Goal: Complete application form: Complete application form

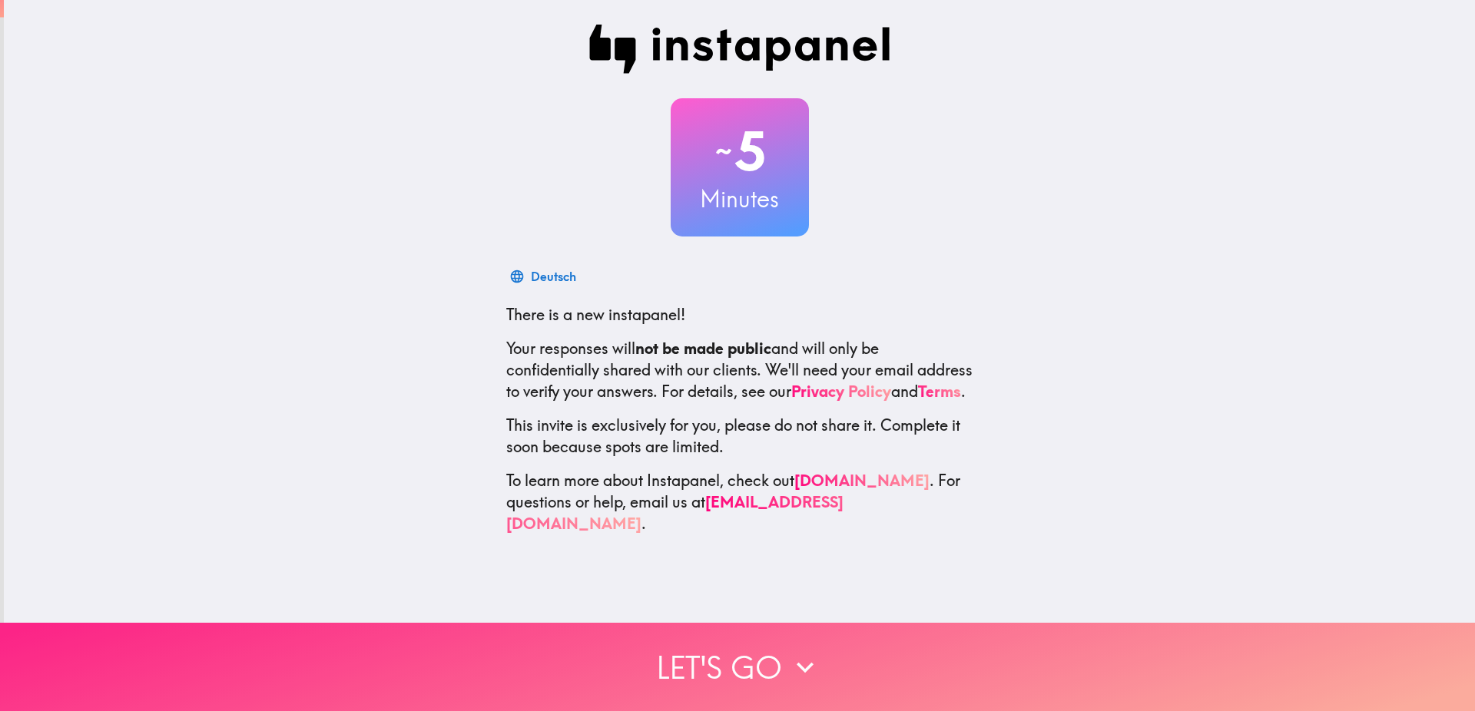
click at [747, 639] on button "Let's go" at bounding box center [737, 667] width 1475 height 88
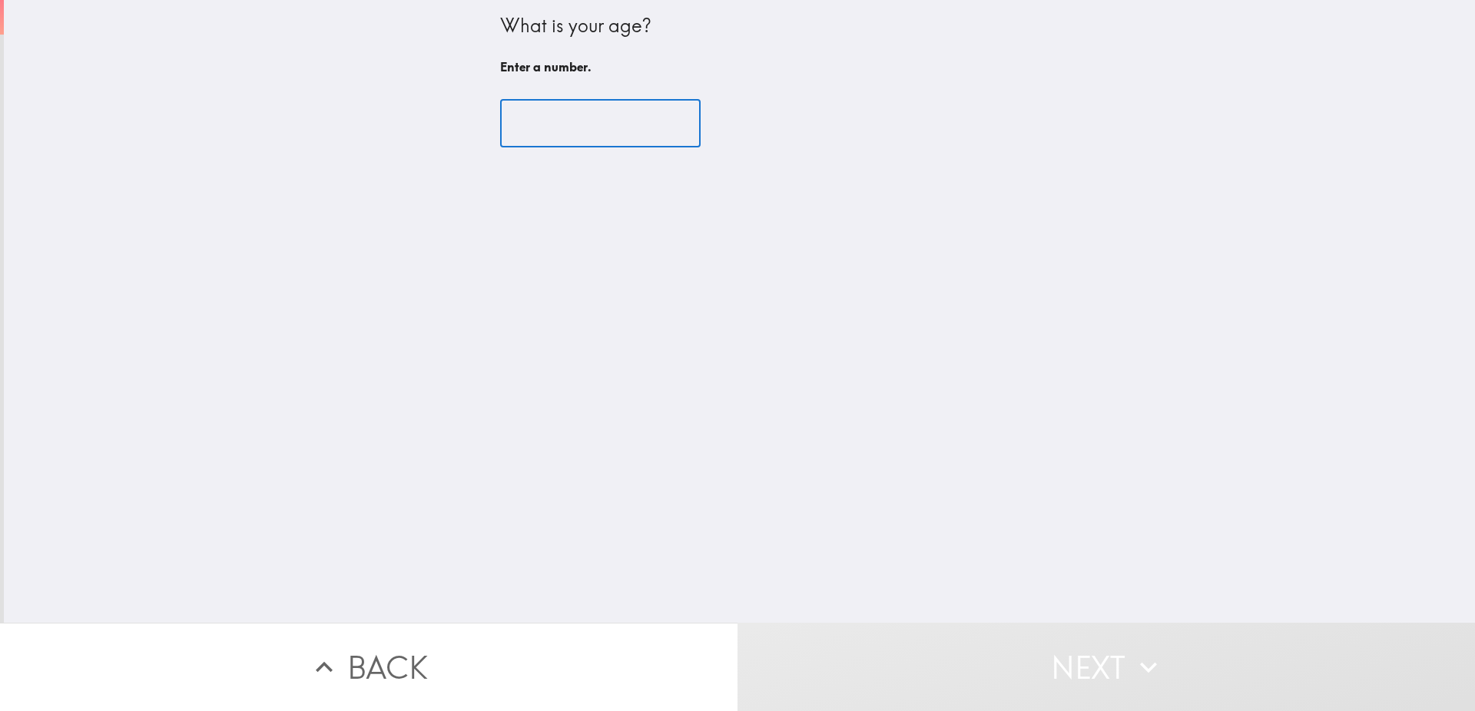
click at [642, 121] on input "number" at bounding box center [600, 124] width 200 height 48
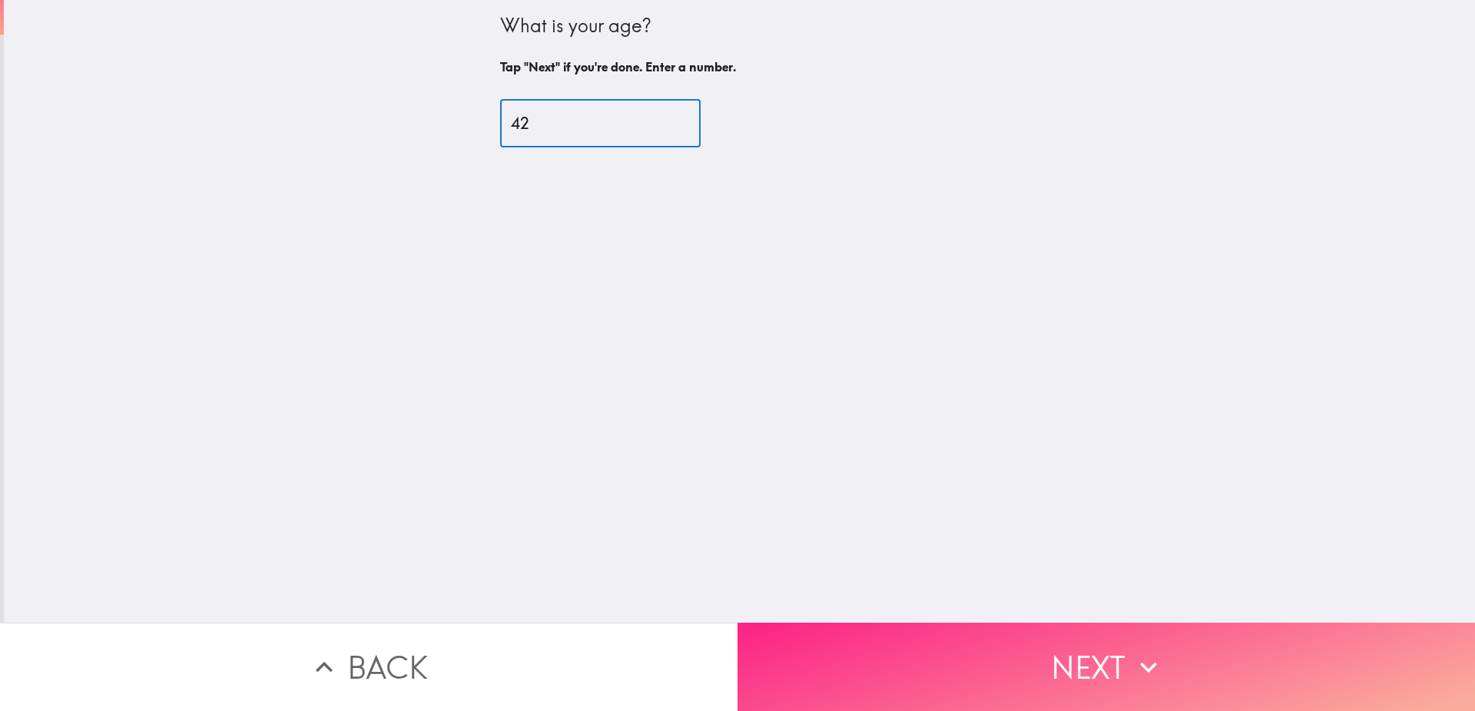
type input "42"
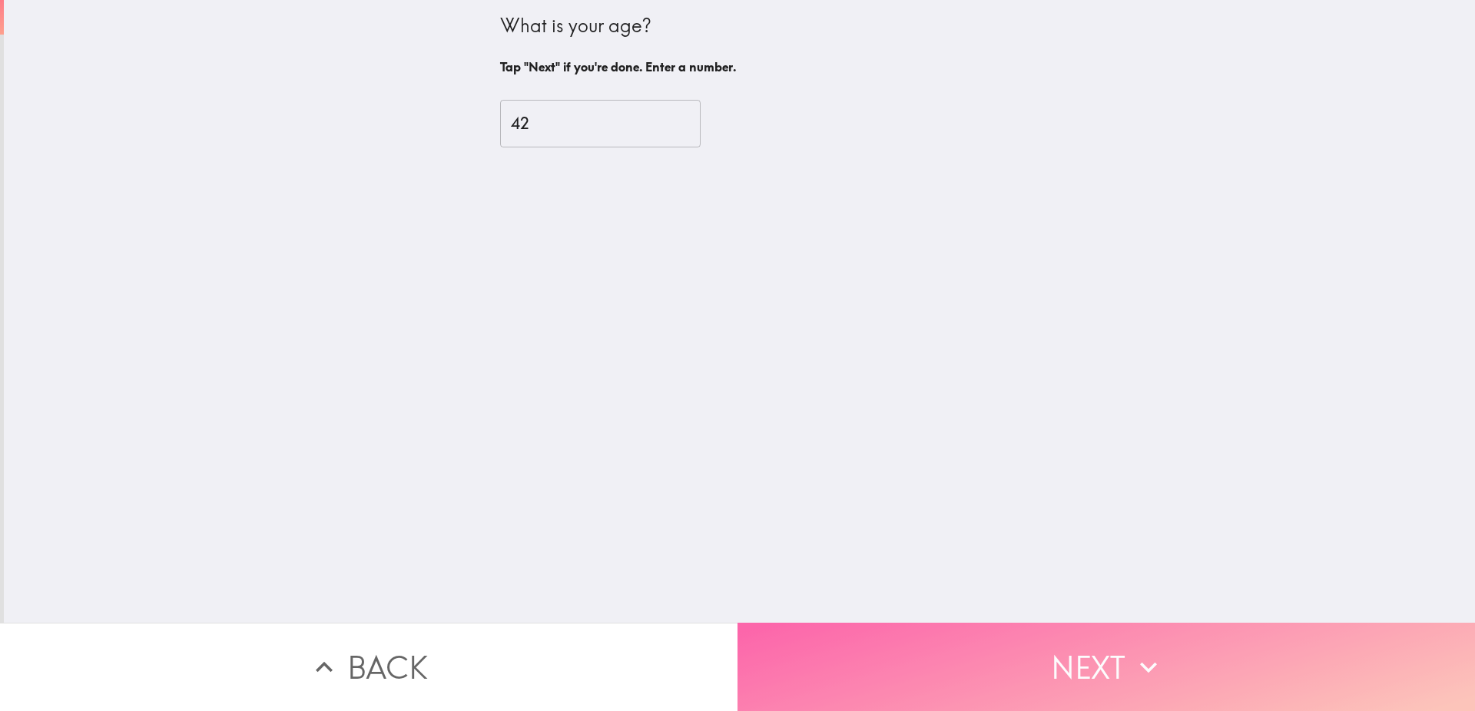
click at [1104, 647] on button "Next" at bounding box center [1105, 667] width 737 height 88
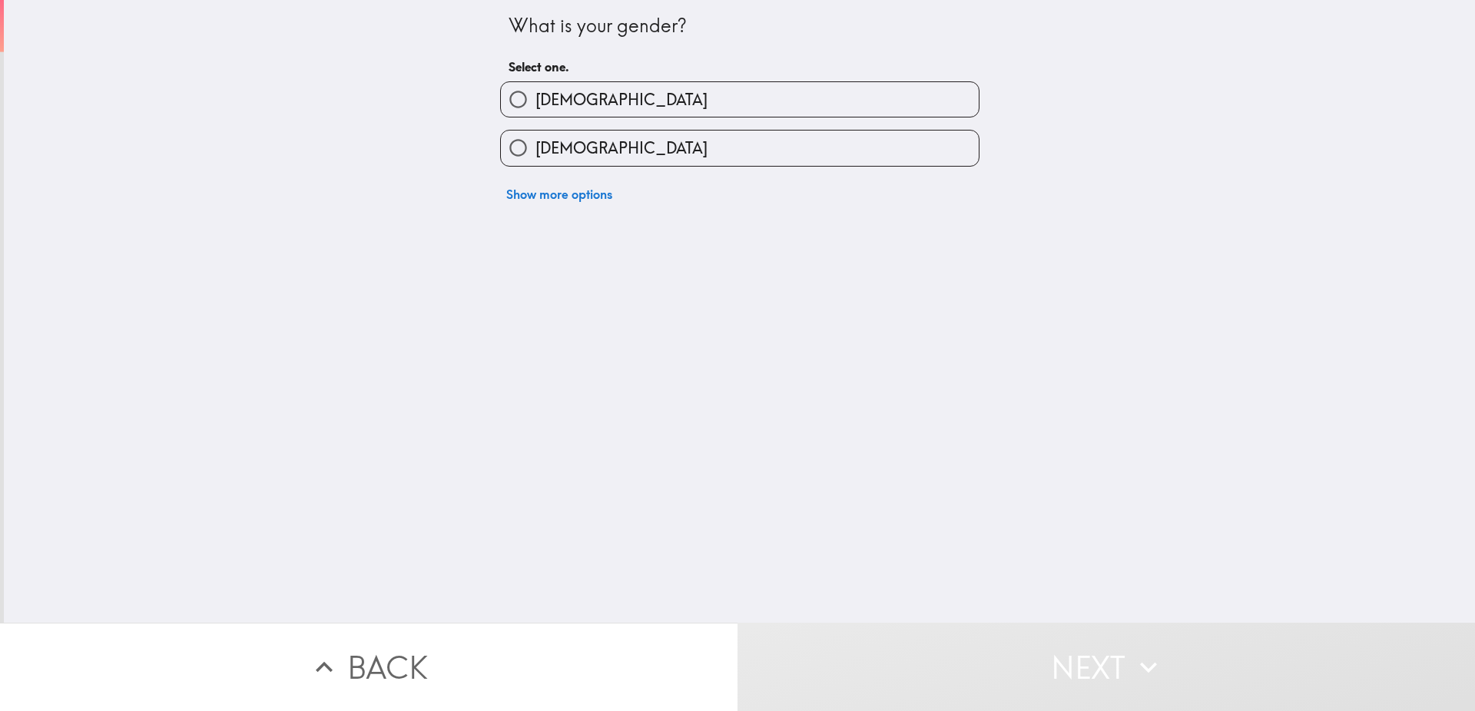
click at [617, 101] on label "[DEMOGRAPHIC_DATA]" at bounding box center [740, 99] width 478 height 35
click at [535, 101] on input "[DEMOGRAPHIC_DATA]" at bounding box center [518, 99] width 35 height 35
radio input "true"
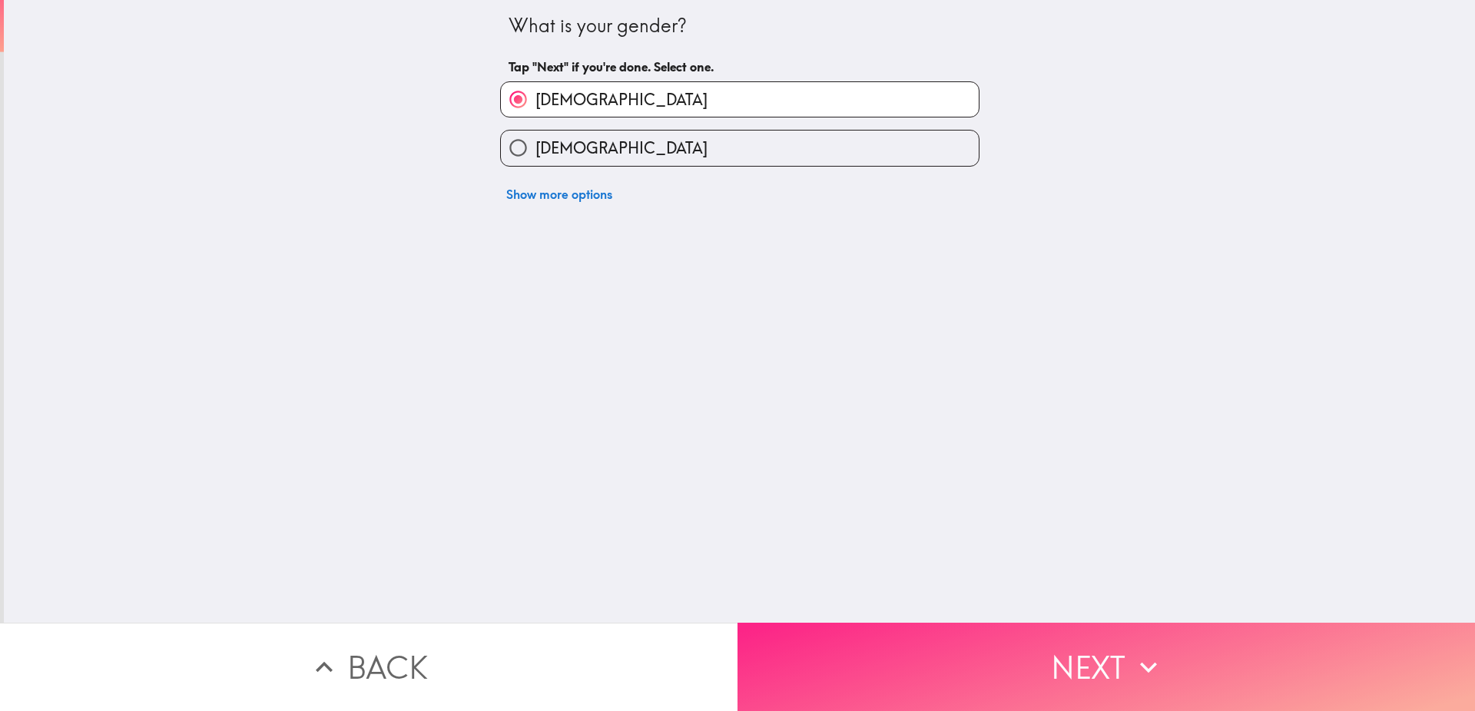
click at [1119, 658] on button "Next" at bounding box center [1105, 667] width 737 height 88
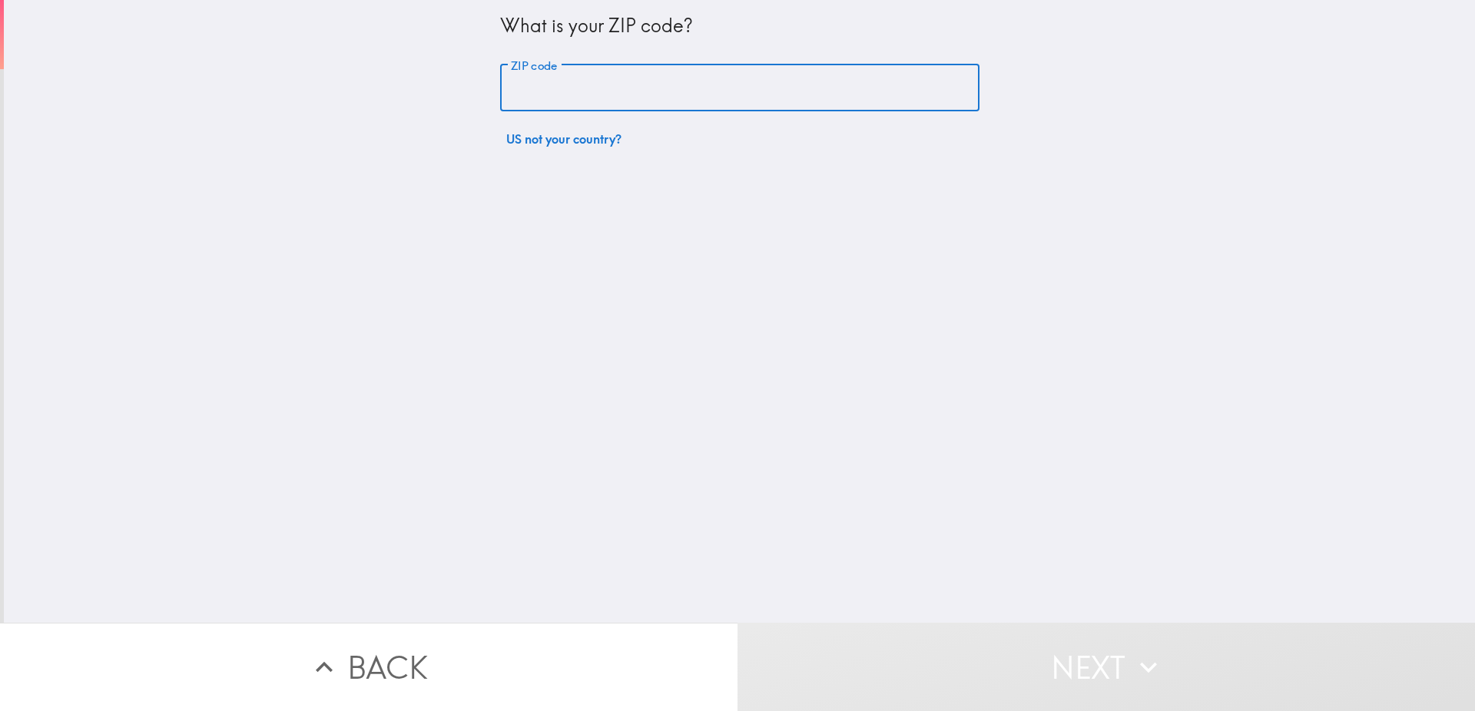
click at [667, 94] on input "ZIP code" at bounding box center [739, 89] width 479 height 48
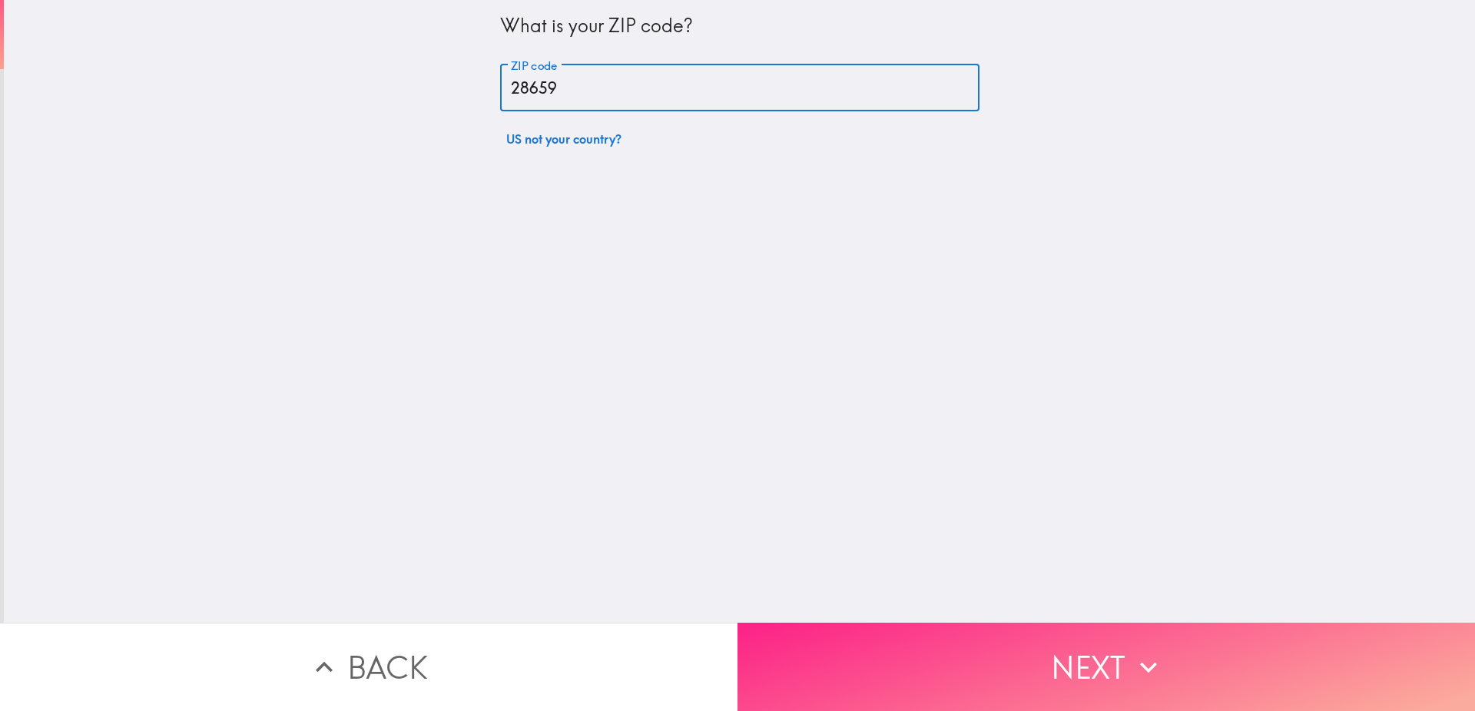
type input "28659"
click at [1077, 661] on button "Next" at bounding box center [1105, 667] width 737 height 88
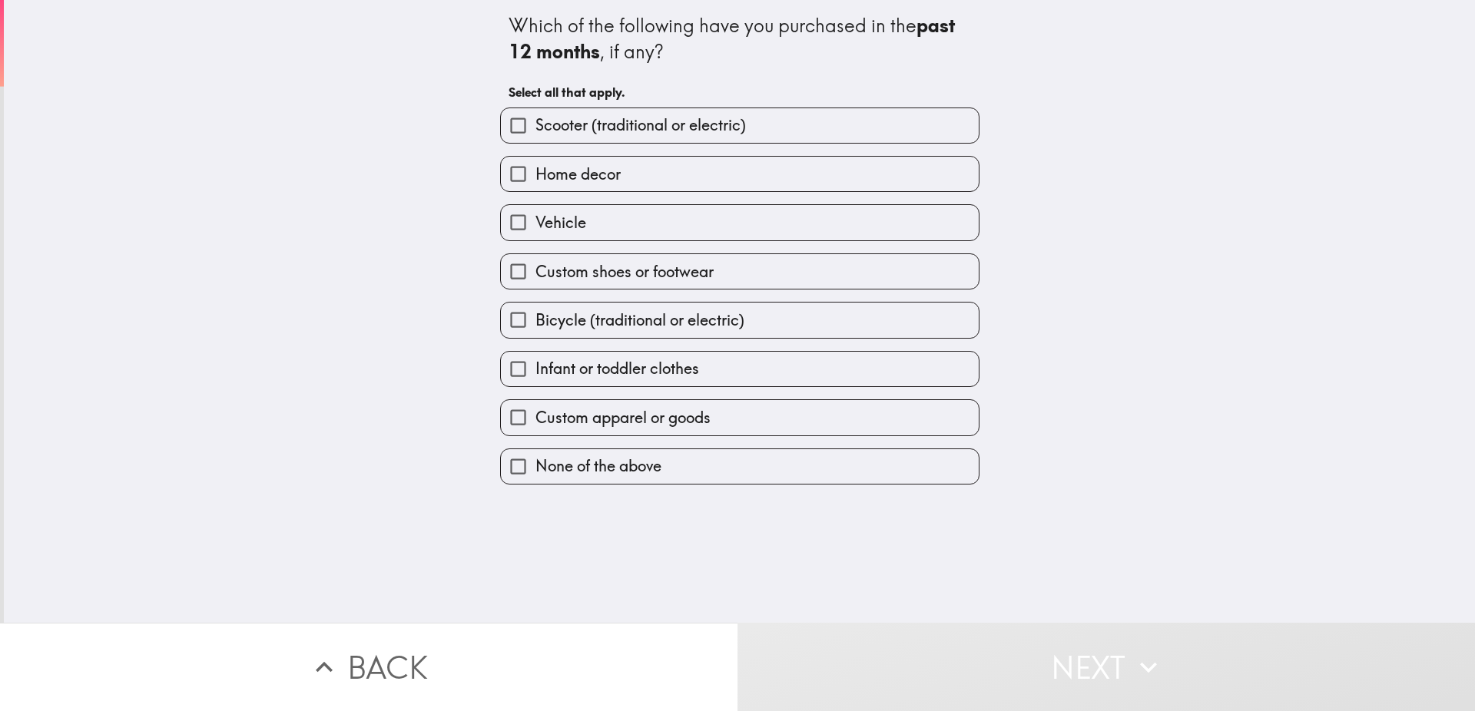
click at [742, 274] on label "Custom shoes or footwear" at bounding box center [740, 271] width 478 height 35
click at [535, 274] on input "Custom shoes or footwear" at bounding box center [518, 271] width 35 height 35
checkbox input "true"
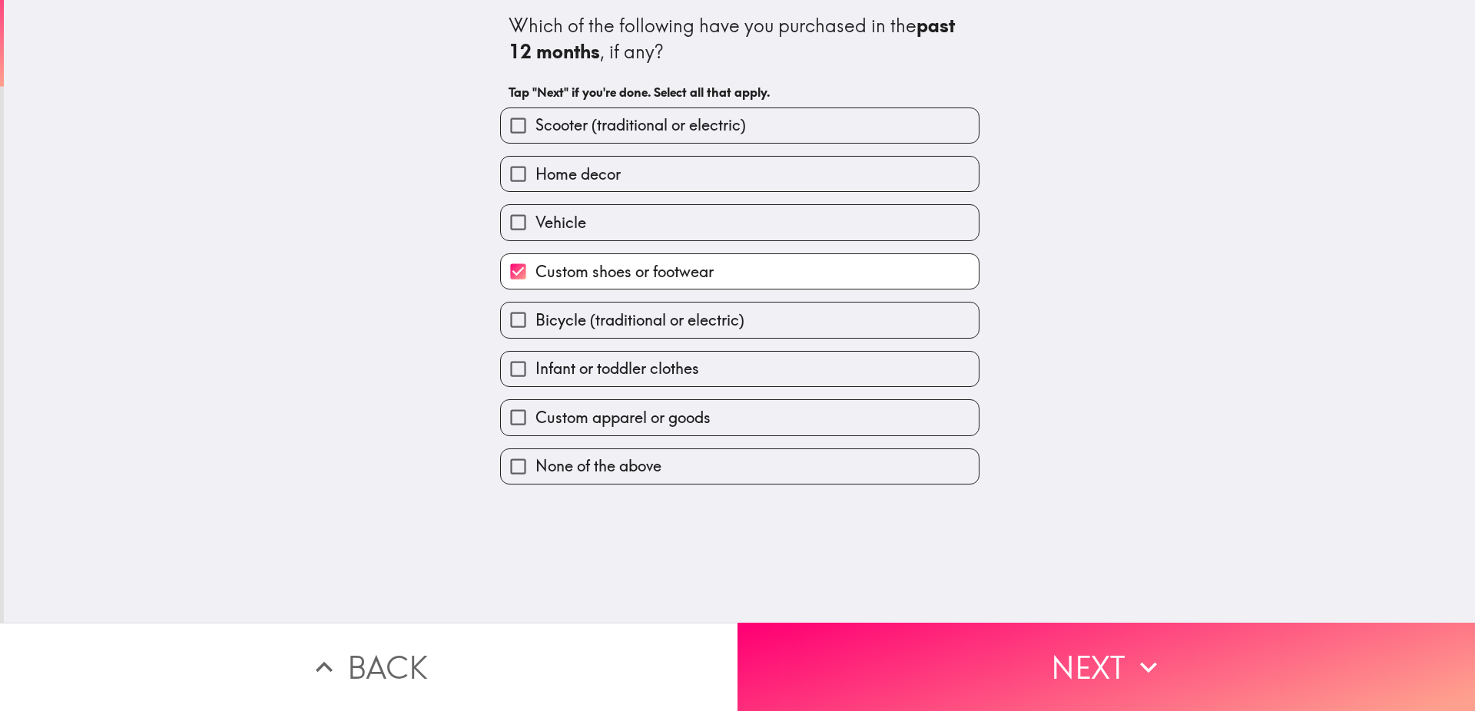
click at [740, 426] on label "Custom apparel or goods" at bounding box center [740, 417] width 478 height 35
click at [535, 426] on input "Custom apparel or goods" at bounding box center [518, 417] width 35 height 35
checkbox input "true"
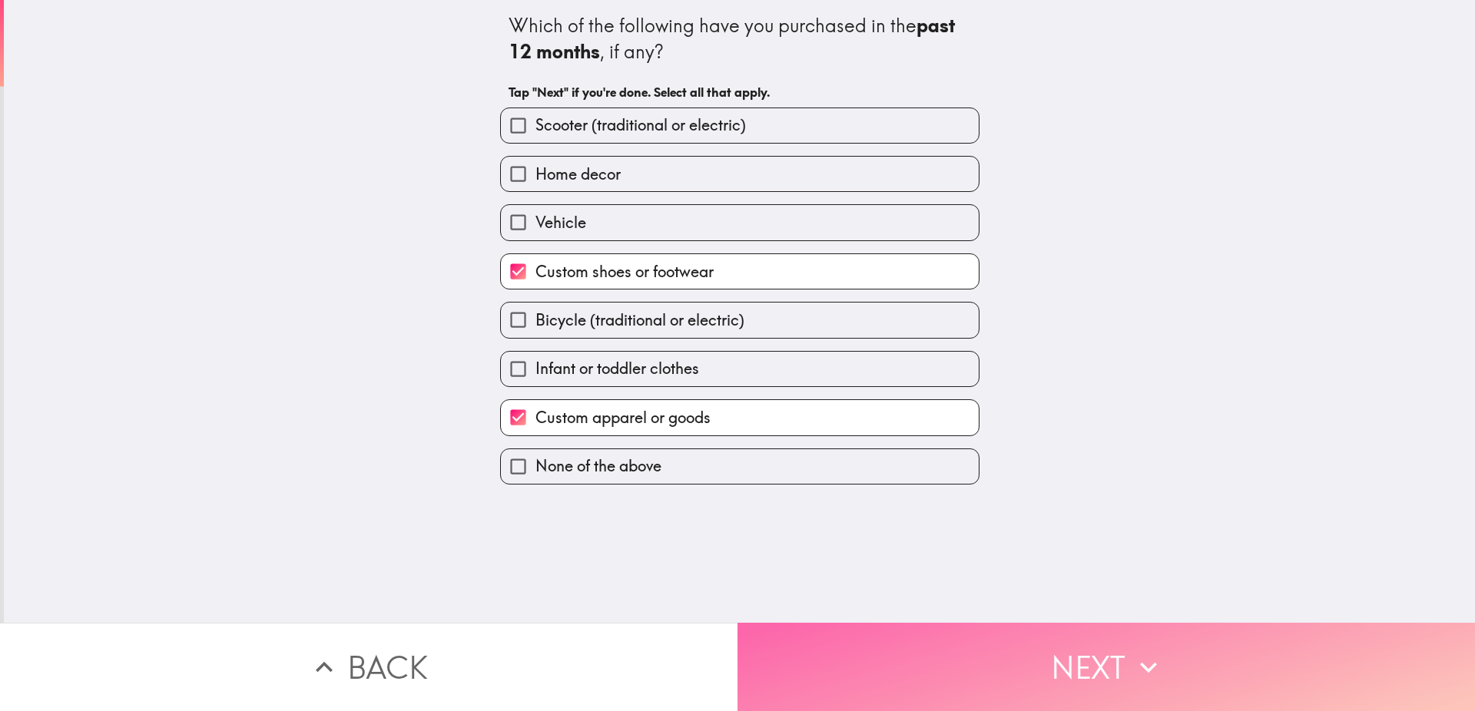
click at [961, 682] on button "Next" at bounding box center [1105, 667] width 737 height 88
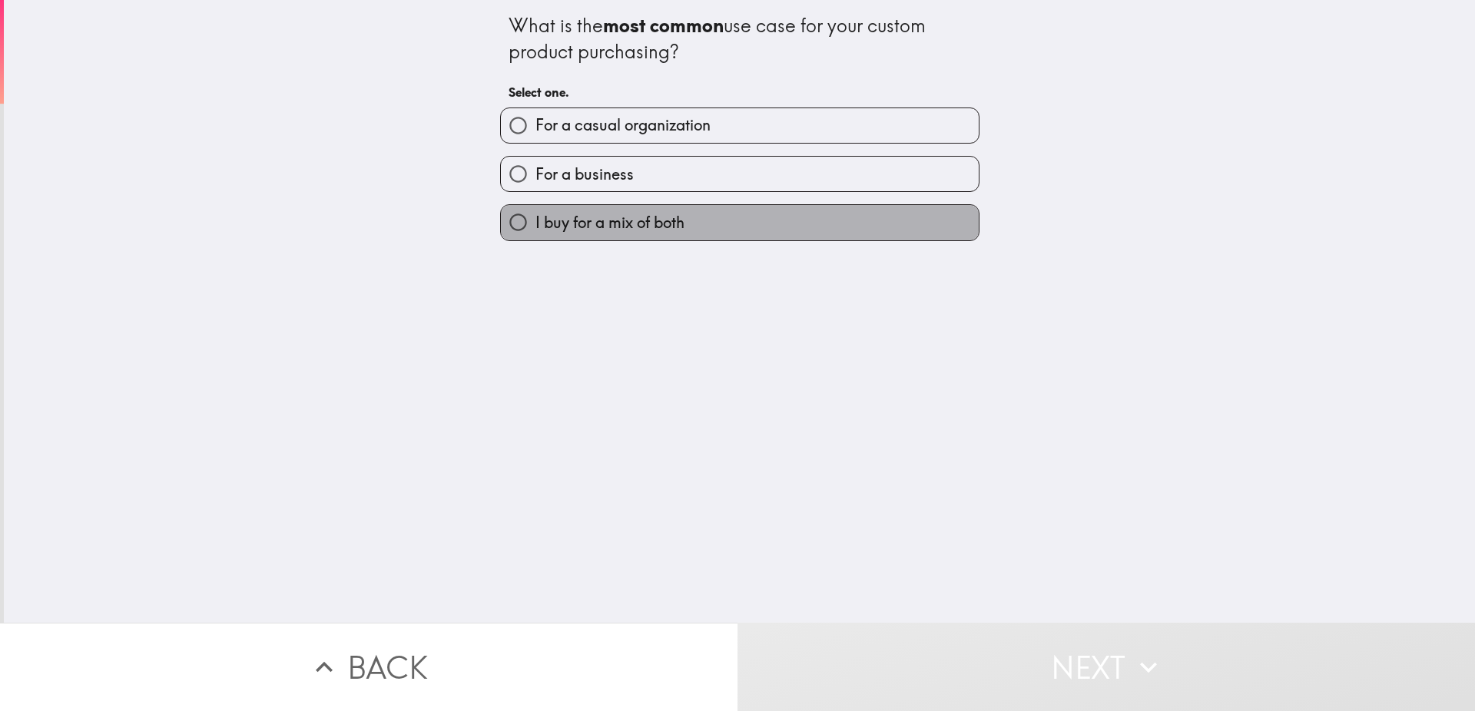
click at [740, 225] on label "I buy for a mix of both" at bounding box center [740, 222] width 478 height 35
click at [535, 225] on input "I buy for a mix of both" at bounding box center [518, 222] width 35 height 35
radio input "true"
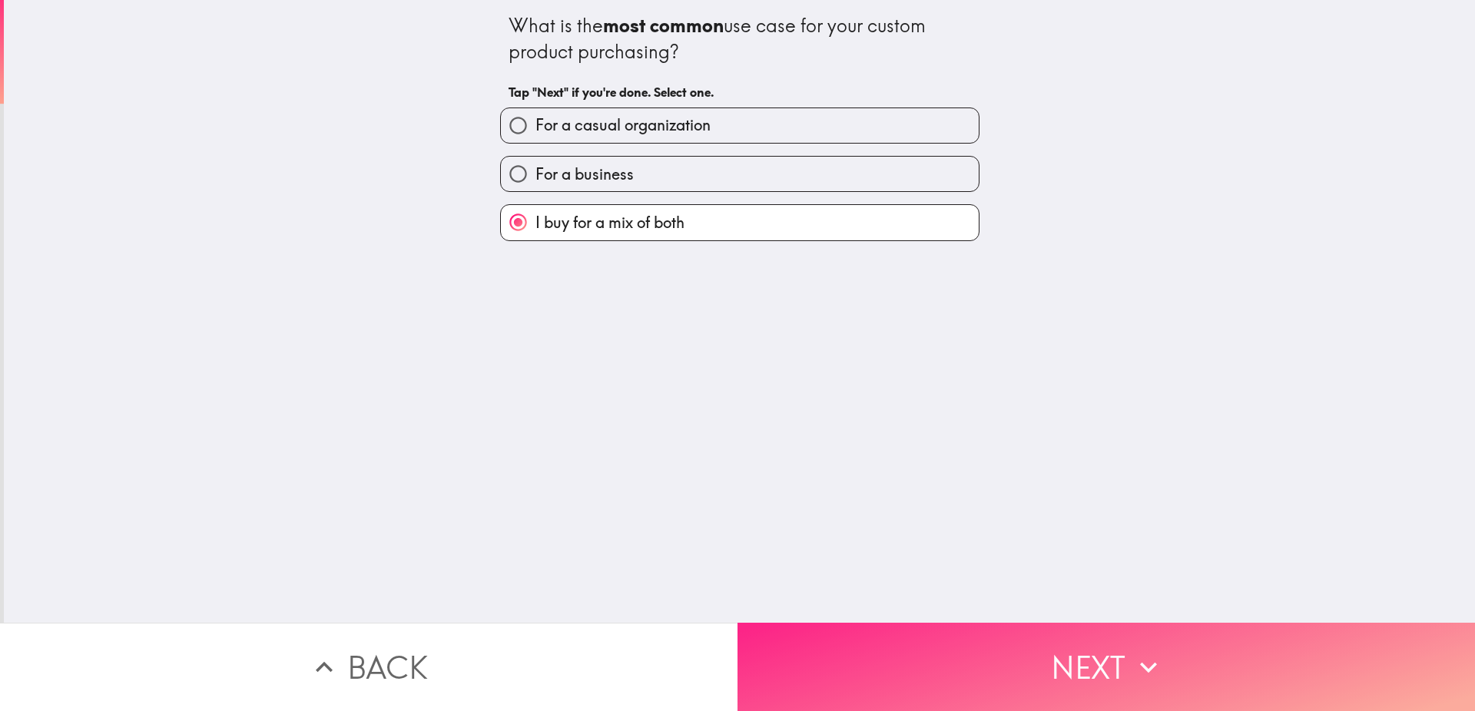
click at [1020, 641] on button "Next" at bounding box center [1105, 667] width 737 height 88
